Goal: Information Seeking & Learning: Learn about a topic

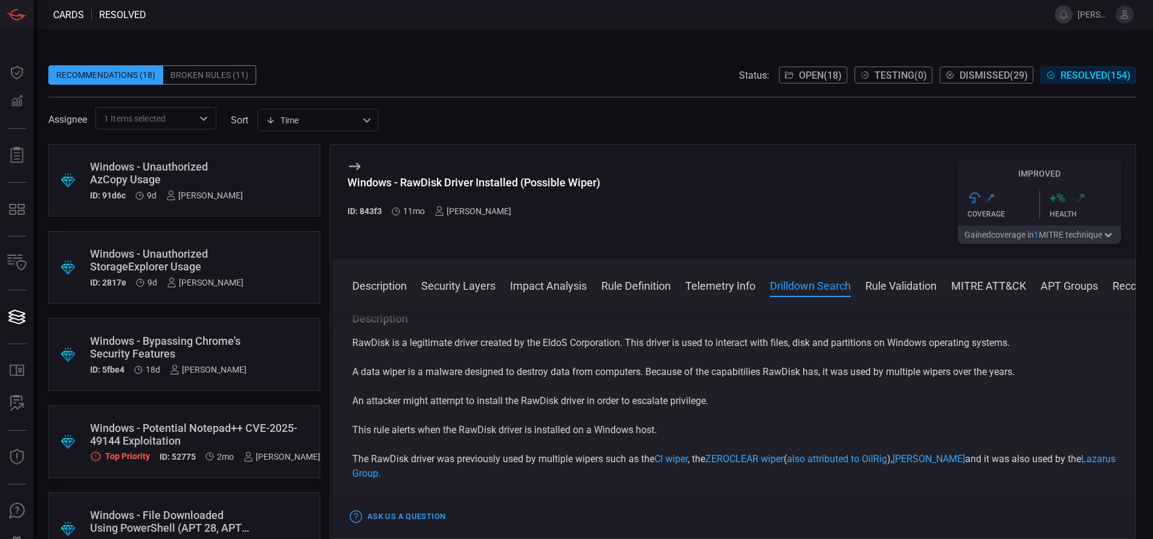
scroll to position [666, 0]
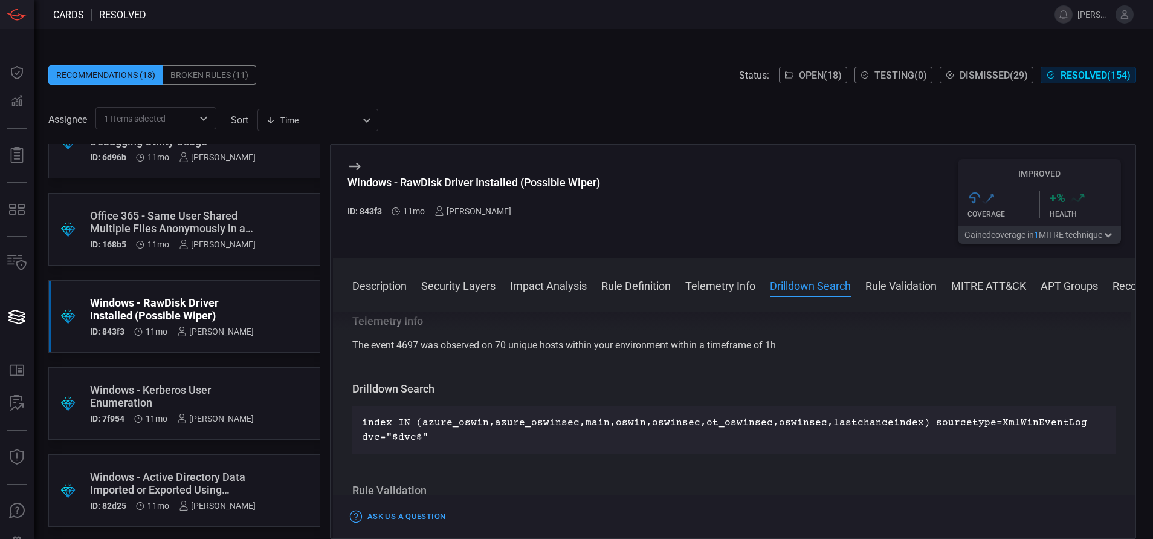
click at [982, 287] on button "MITRE ATT&CK" at bounding box center [988, 284] width 75 height 15
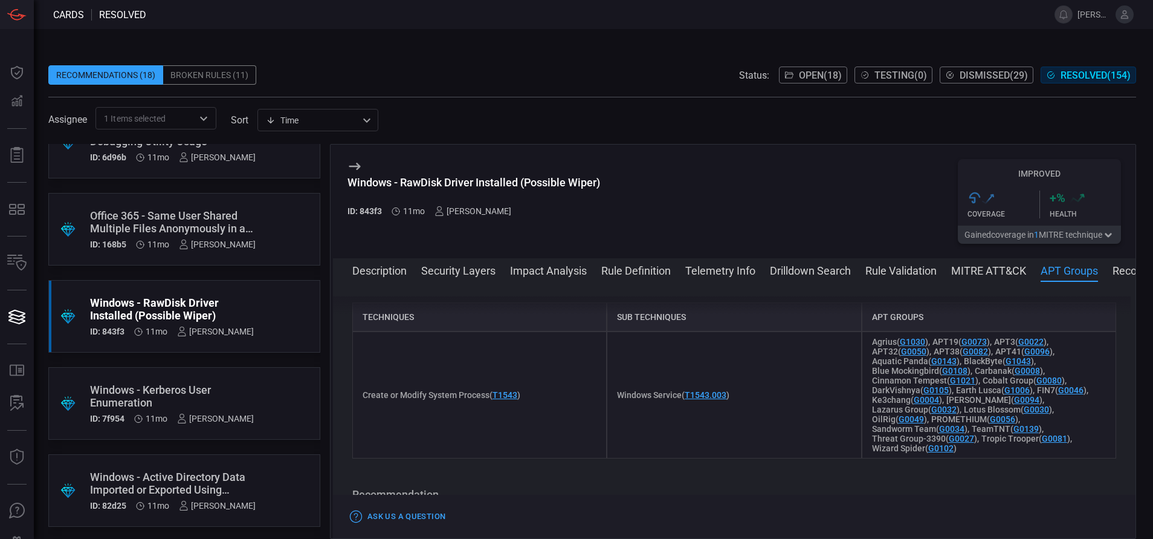
scroll to position [1248, 0]
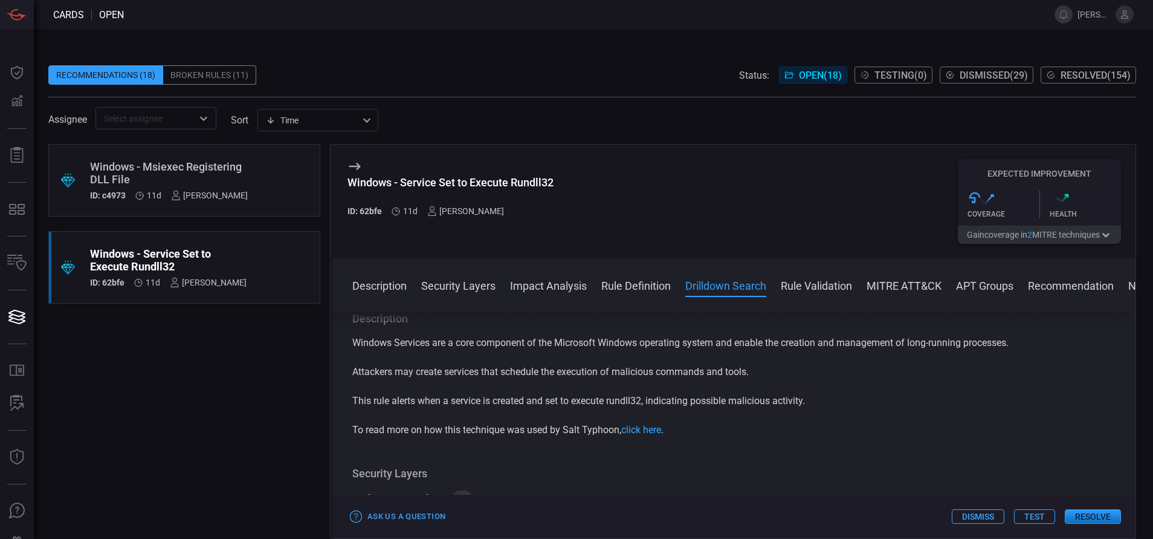
scroll to position [540, 0]
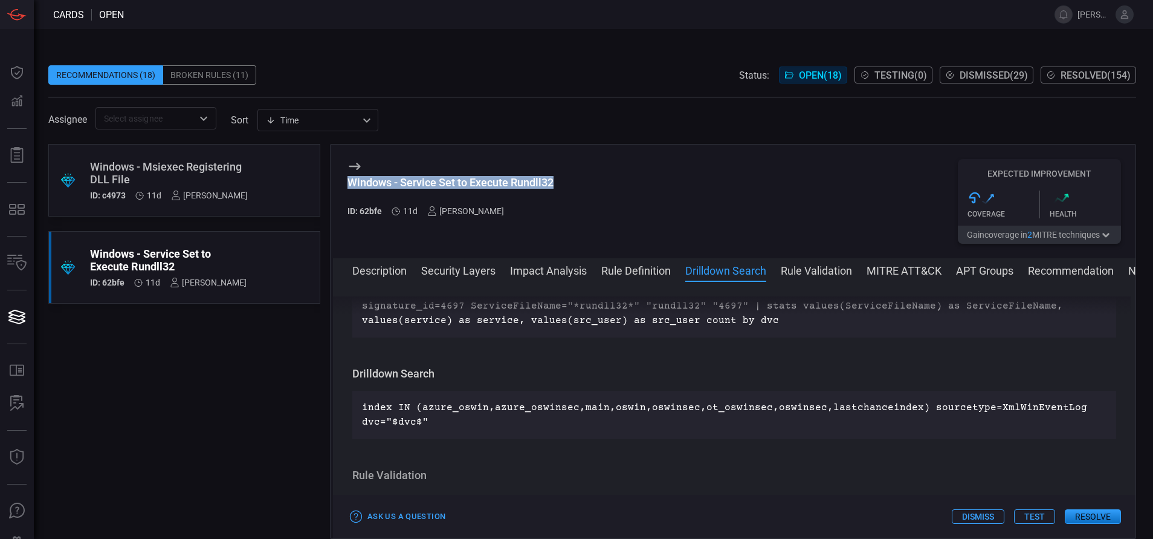
drag, startPoint x: 558, startPoint y: 179, endPoint x: 347, endPoint y: 198, distance: 211.8
click at [347, 198] on div "Windows - Service Set to Execute Rundll32 ID: 62bfe 11d Aravind Chinthala Expec…" at bounding box center [734, 201] width 803 height 114
copy div "Windows - Service Set to Execute Rundll32"
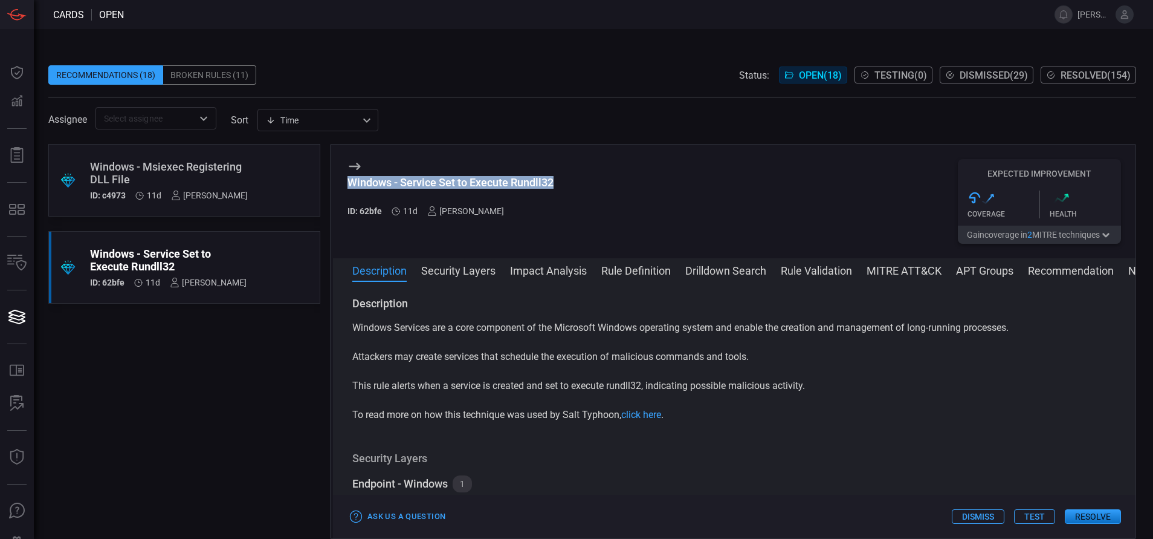
copy div "Windows - Service Set to Execute Rundll32"
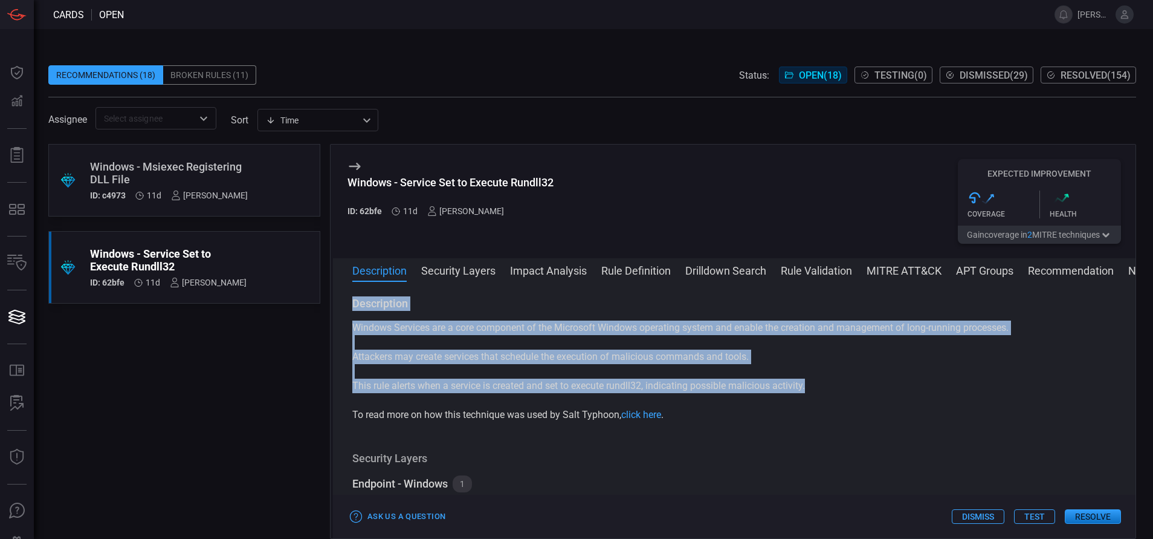
drag, startPoint x: 818, startPoint y: 386, endPoint x: 341, endPoint y: 309, distance: 483.7
click at [341, 309] on div "Description Windows Services are a core component of the Microsoft Windows oper…" at bounding box center [734, 407] width 803 height 222
copy div "Description Windows Services are a core component of the Microsoft Windows oper…"
click at [665, 269] on button "Rule Definition" at bounding box center [636, 269] width 70 height 15
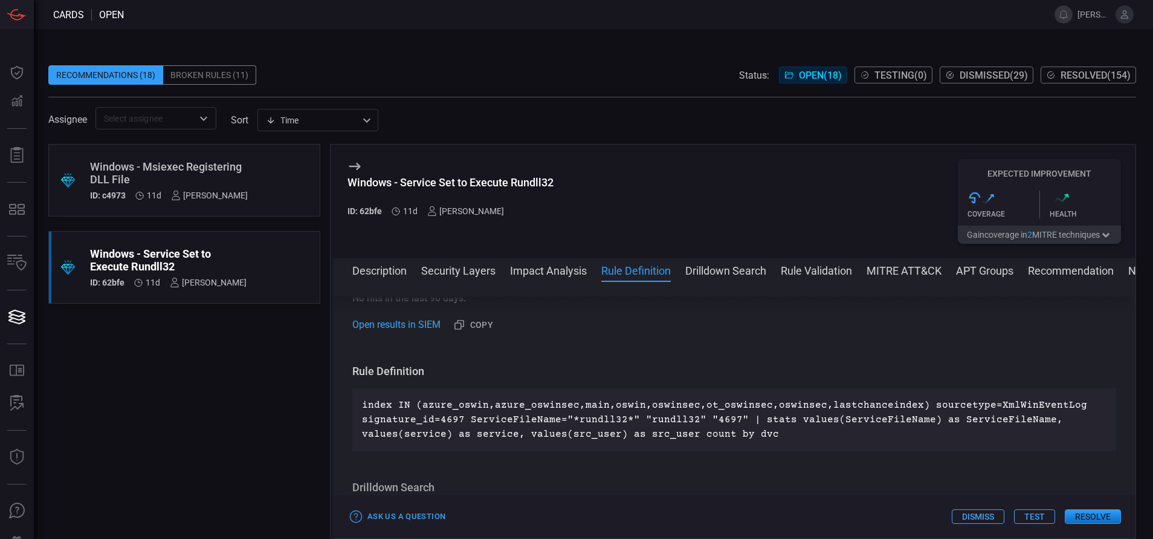
scroll to position [482, 0]
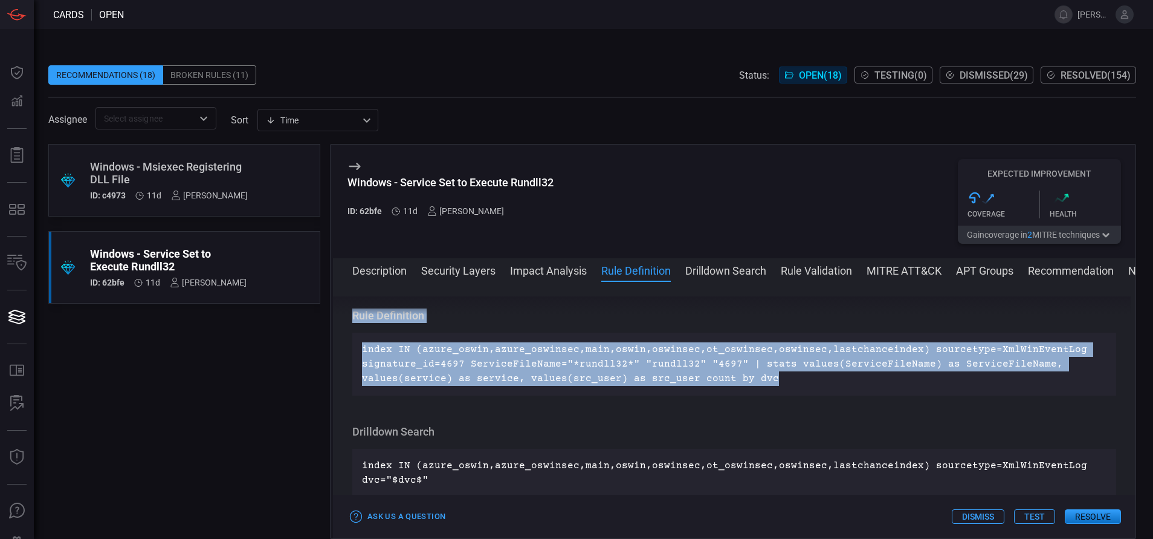
drag, startPoint x: 767, startPoint y: 380, endPoint x: 349, endPoint y: 313, distance: 423.0
click at [349, 313] on div "Description Windows Services are a core component of the Microsoft Windows oper…" at bounding box center [734, 407] width 803 height 222
copy div "Description Windows Services are a core component of the Microsoft Windows oper…"
